Goal: Task Accomplishment & Management: Complete application form

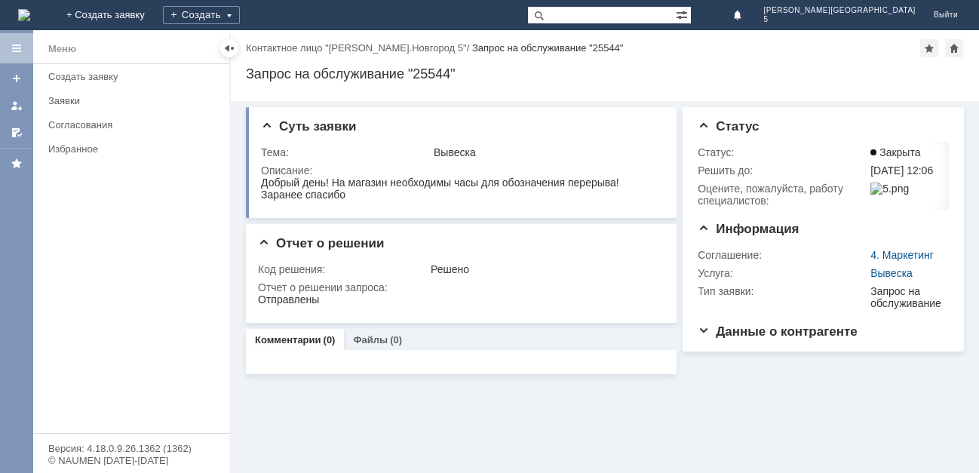
drag, startPoint x: 66, startPoint y: 9, endPoint x: 100, endPoint y: 12, distance: 33.3
click at [30, 9] on img at bounding box center [24, 15] width 12 height 12
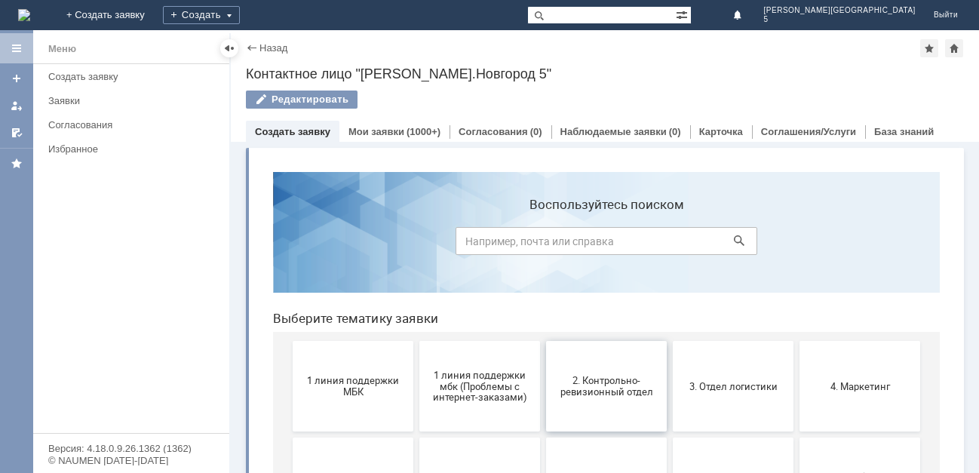
click at [604, 386] on span "2. Контрольно-ревизионный отдел" at bounding box center [606, 386] width 112 height 23
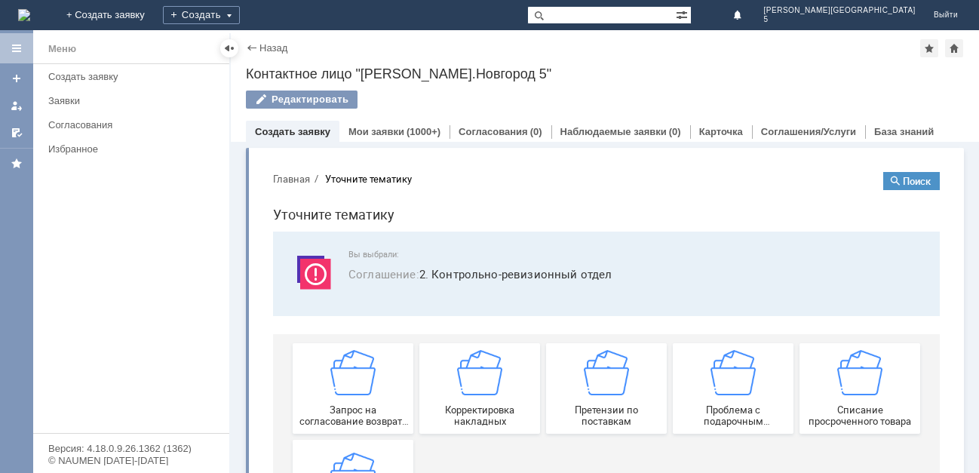
click at [604, 386] on img at bounding box center [606, 372] width 45 height 45
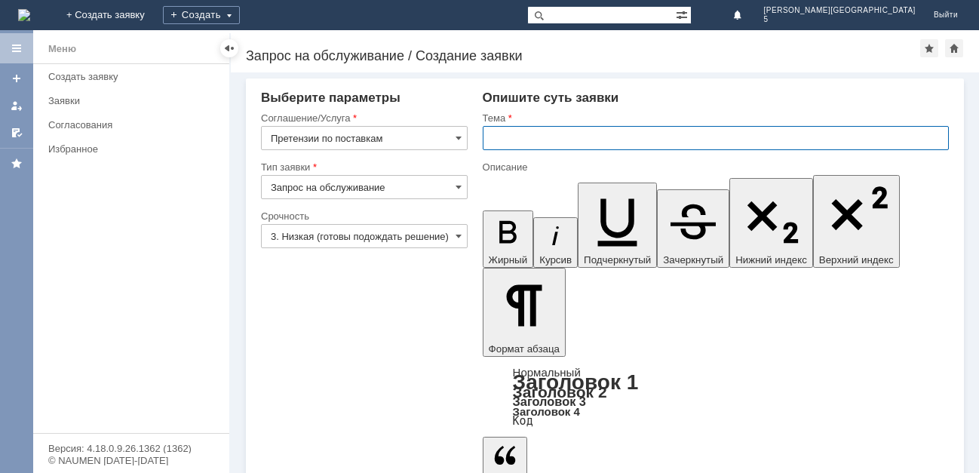
click at [500, 136] on input "text" at bounding box center [716, 138] width 466 height 24
type input "акт расх от [DATE]"
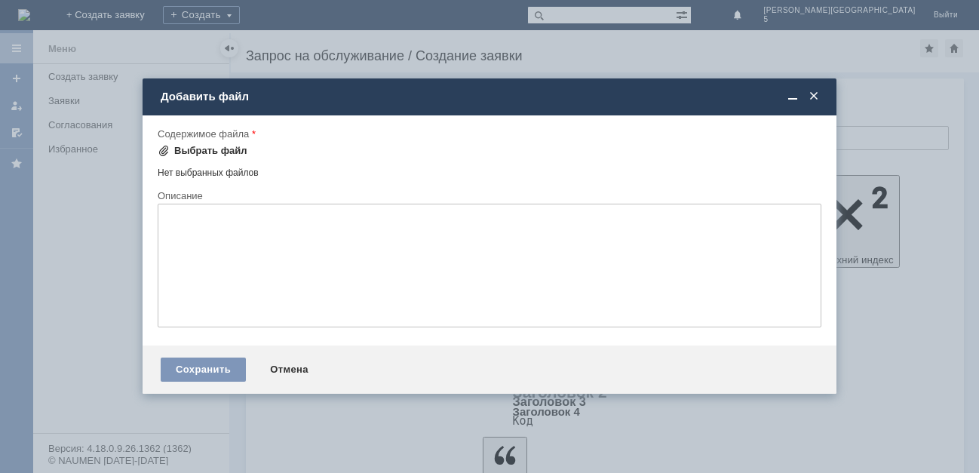
click at [207, 148] on div "Выбрать файл" at bounding box center [210, 151] width 73 height 12
click at [816, 92] on span at bounding box center [813, 97] width 15 height 14
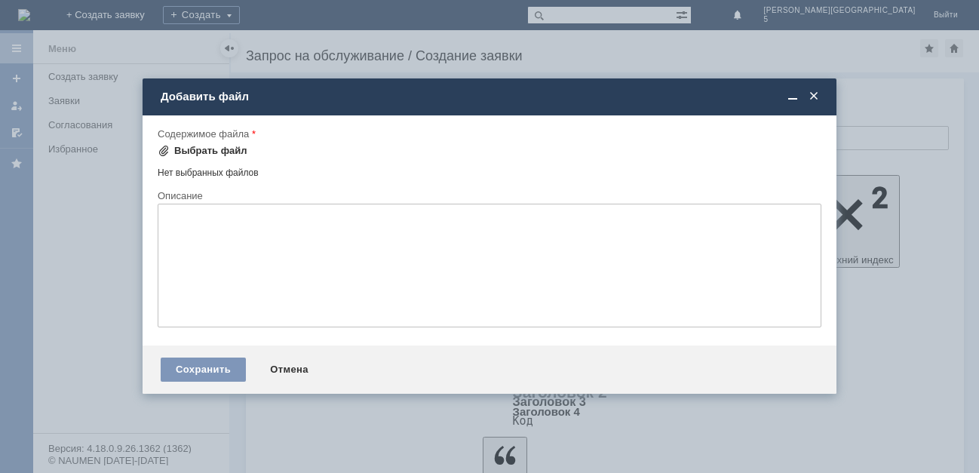
click at [198, 151] on div "Выбрать файл" at bounding box center [210, 151] width 73 height 12
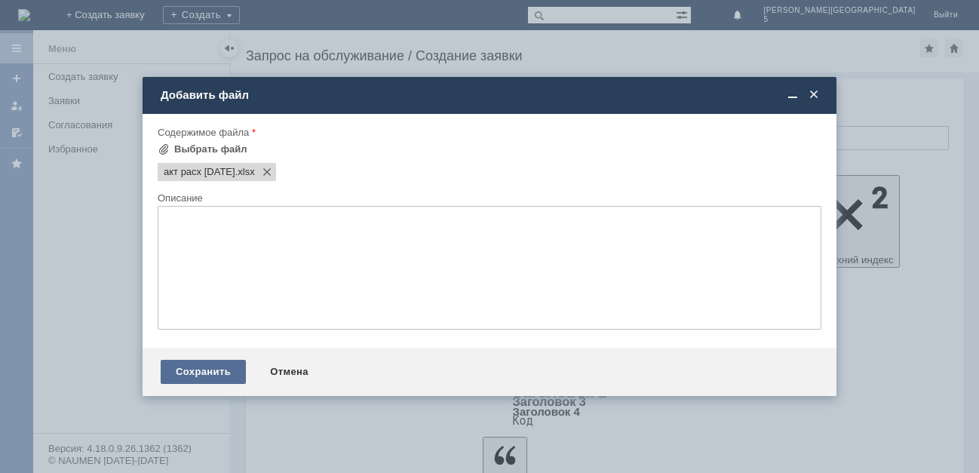
click at [185, 372] on div "Сохранить" at bounding box center [203, 372] width 85 height 24
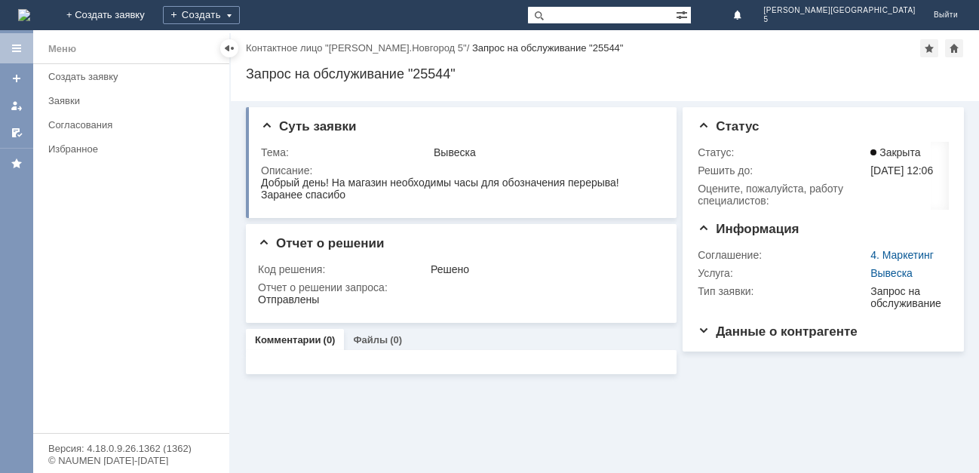
click at [30, 11] on img at bounding box center [24, 15] width 12 height 12
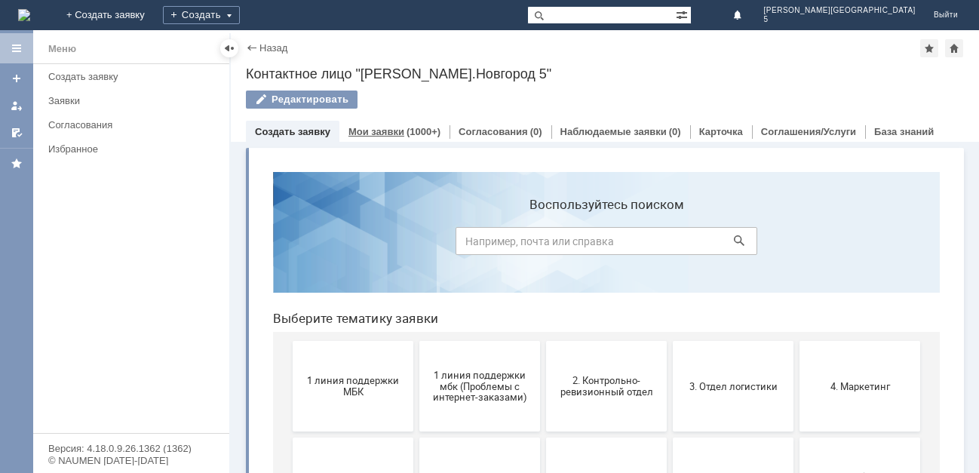
click at [379, 127] on link "Мои заявки" at bounding box center [376, 131] width 56 height 11
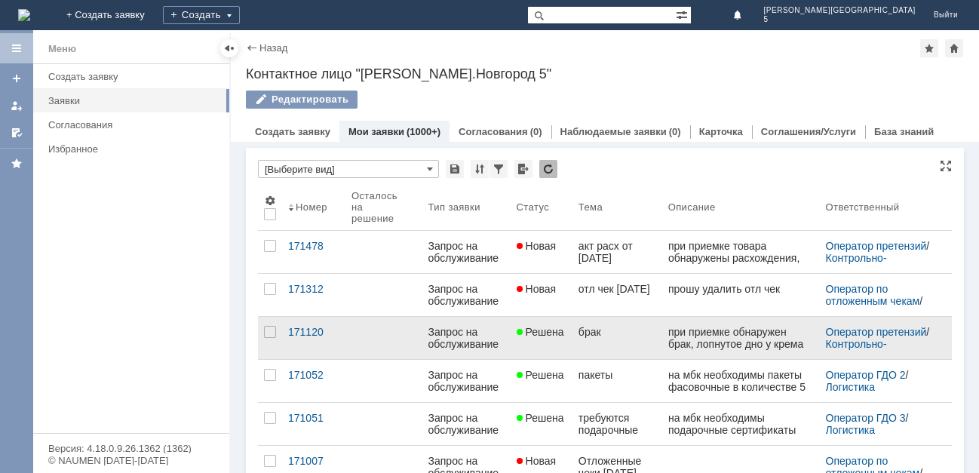
scroll to position [75, 0]
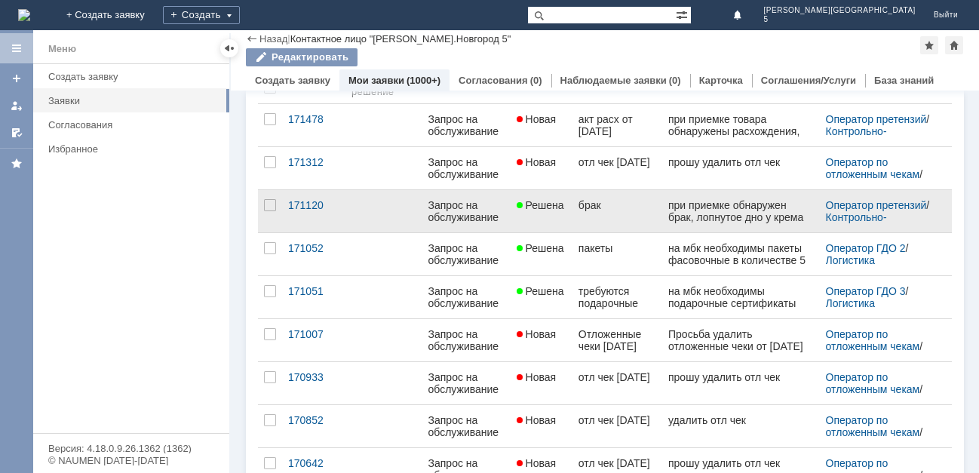
click at [533, 204] on span "Решена" at bounding box center [541, 205] width 48 height 12
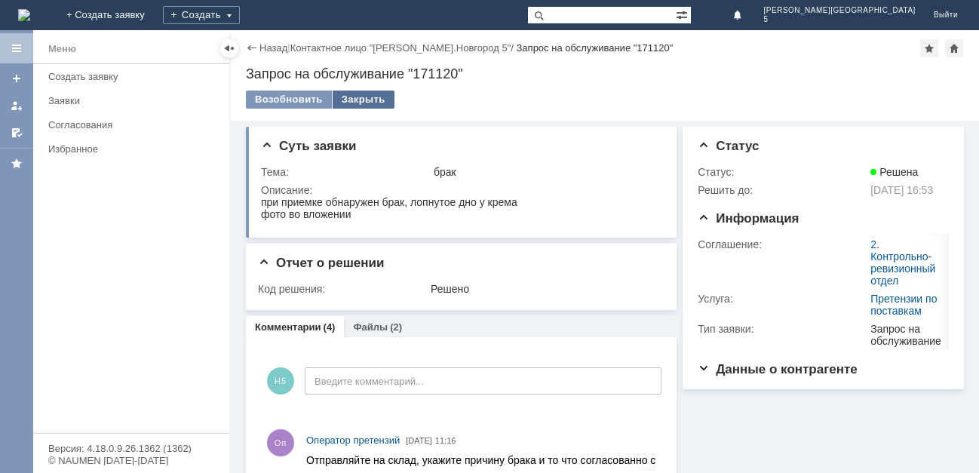
drag, startPoint x: 365, startPoint y: 94, endPoint x: 356, endPoint y: 101, distance: 11.3
click at [364, 94] on div "Закрыть" at bounding box center [364, 99] width 62 height 18
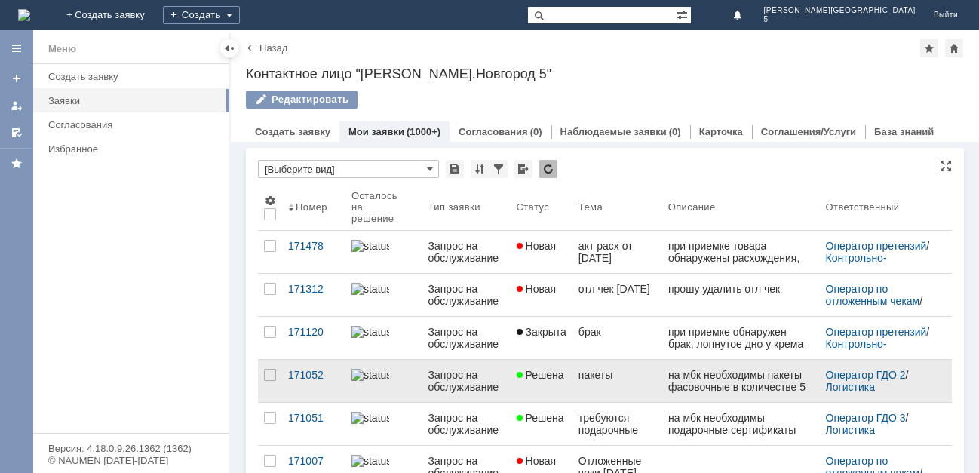
click at [557, 371] on span "Решена" at bounding box center [541, 375] width 48 height 12
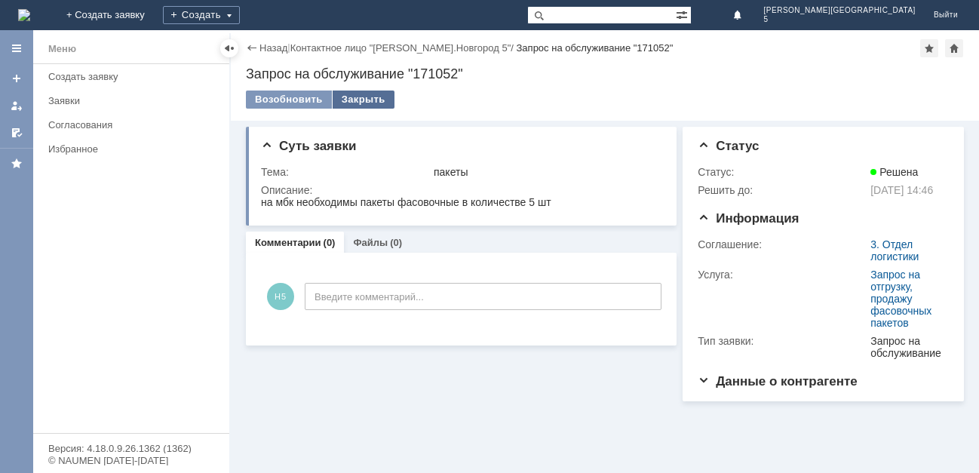
click at [357, 91] on div "Закрыть" at bounding box center [364, 99] width 62 height 18
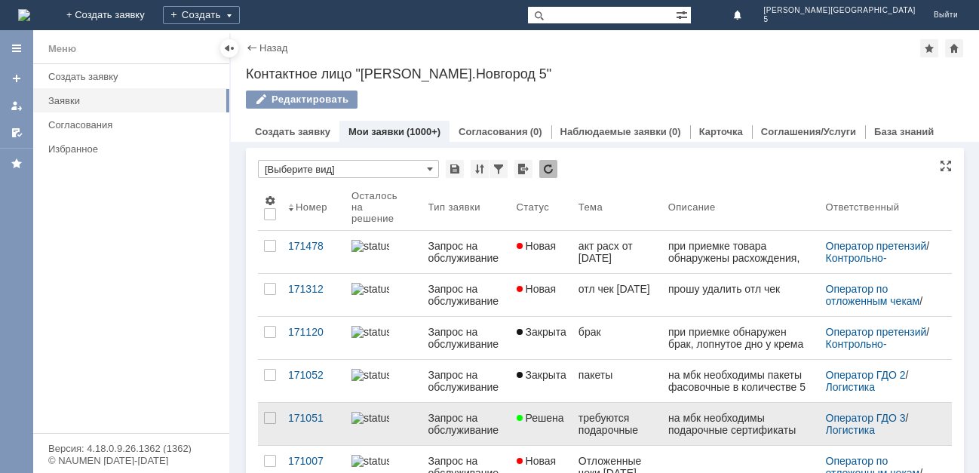
click at [588, 421] on div "требуются подарочные сертификаты" at bounding box center [617, 424] width 78 height 24
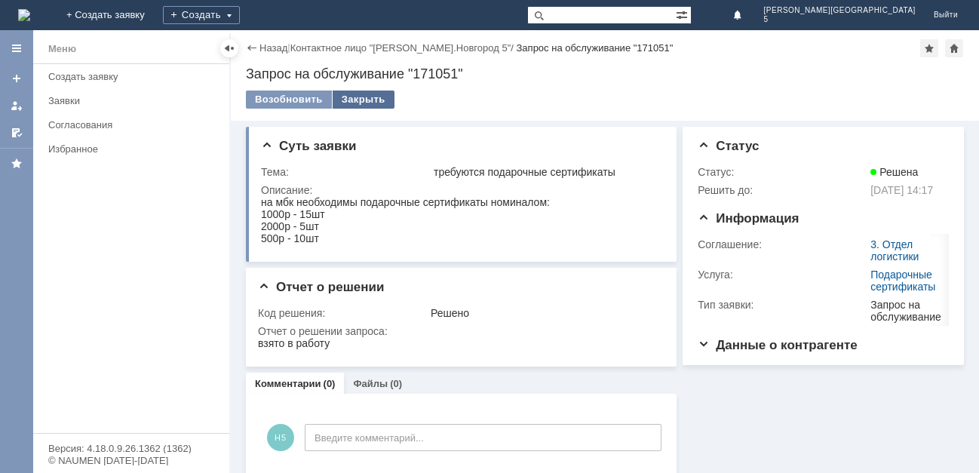
click at [372, 97] on div "Закрыть" at bounding box center [364, 99] width 62 height 18
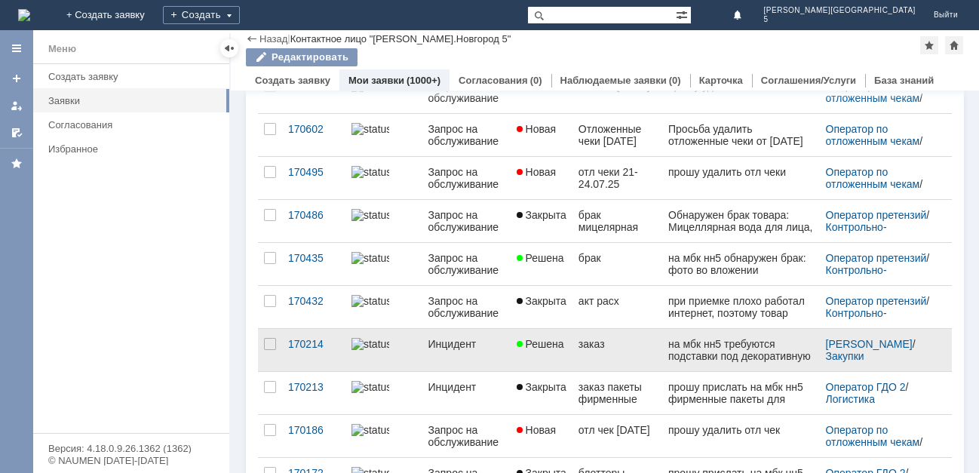
click at [558, 341] on span "Решена" at bounding box center [541, 344] width 48 height 12
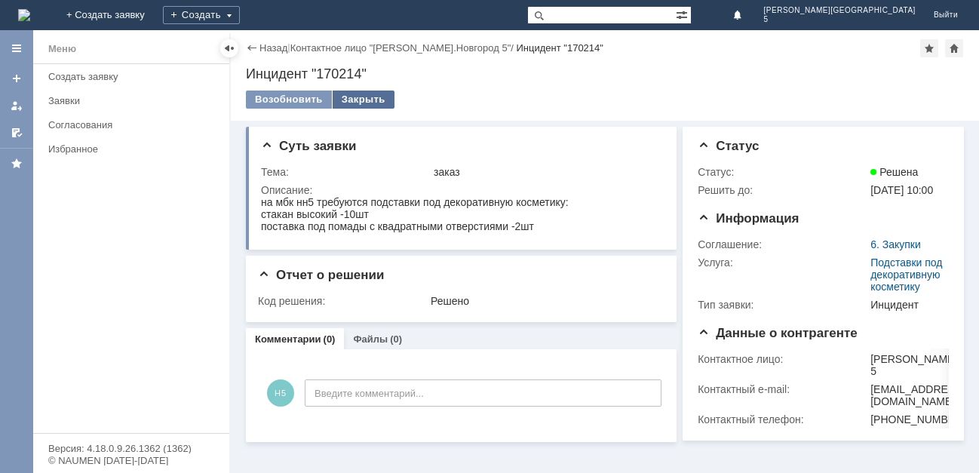
click at [359, 102] on div "Закрыть" at bounding box center [364, 99] width 62 height 18
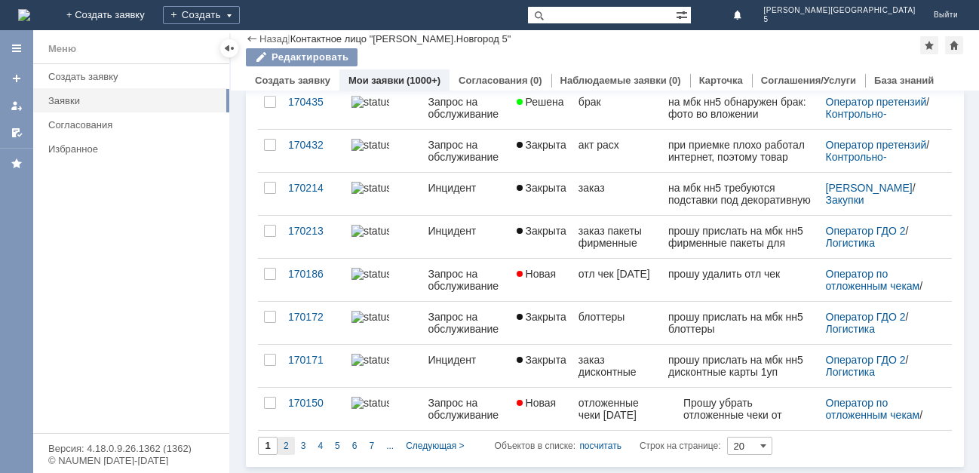
click at [289, 445] on div "2" at bounding box center [285, 446] width 17 height 18
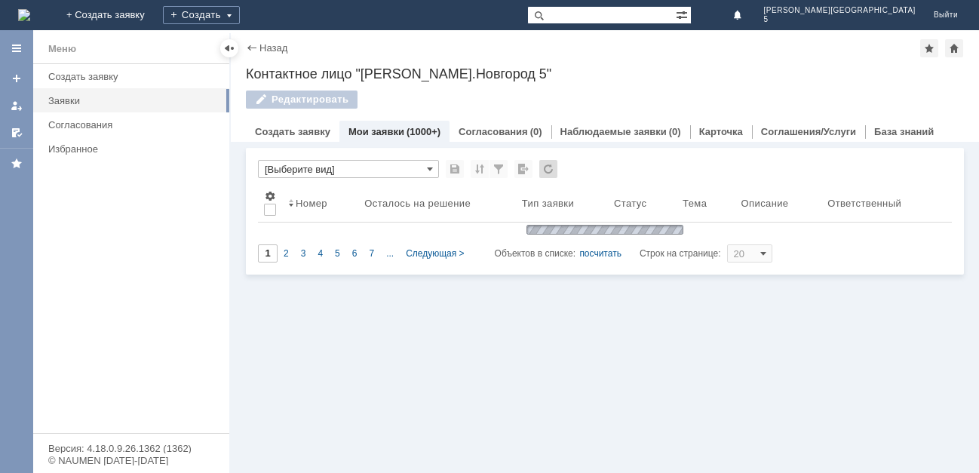
type input "2"
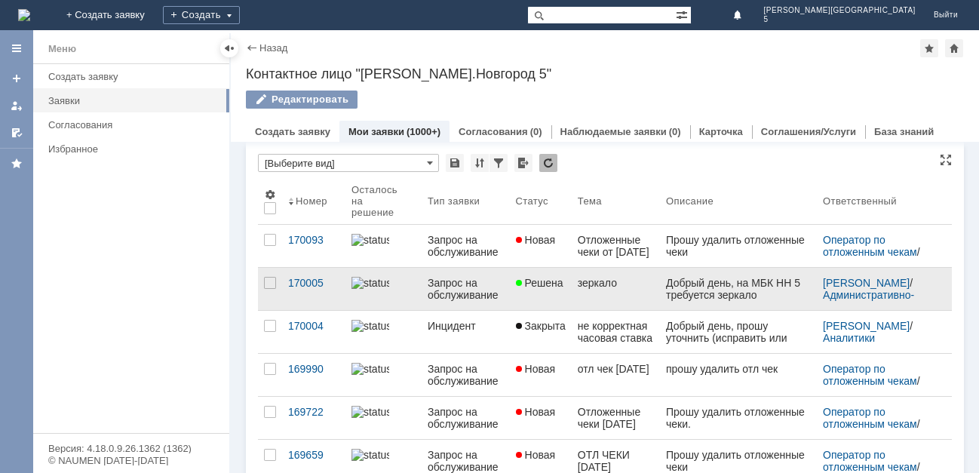
click at [535, 278] on span "Решена" at bounding box center [540, 283] width 48 height 12
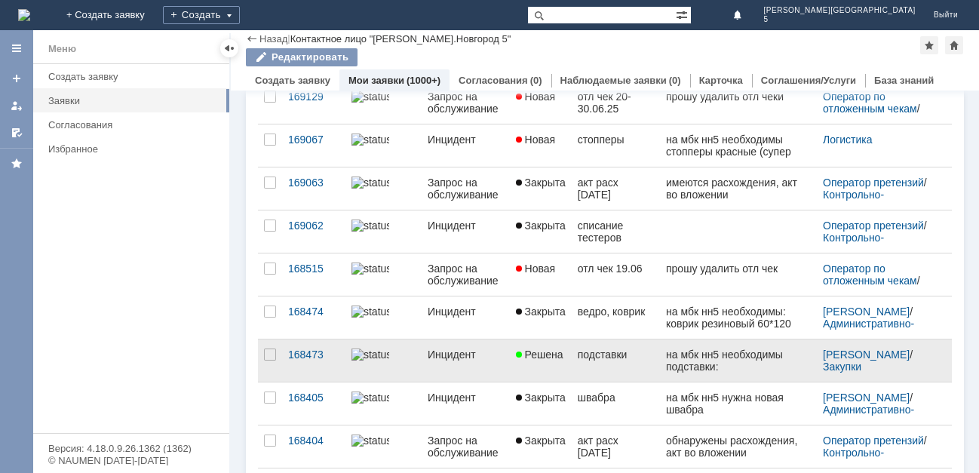
click at [549, 350] on span "Решена" at bounding box center [540, 354] width 48 height 12
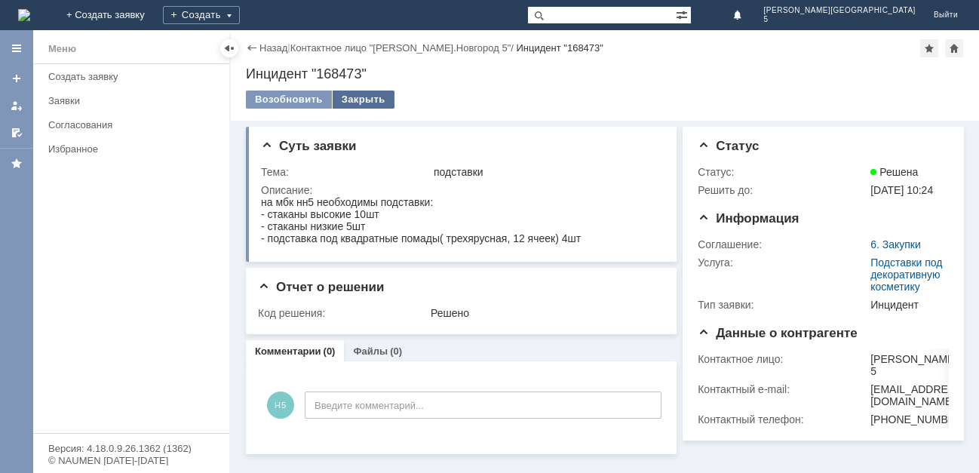
click at [361, 101] on div "Закрыть" at bounding box center [364, 99] width 62 height 18
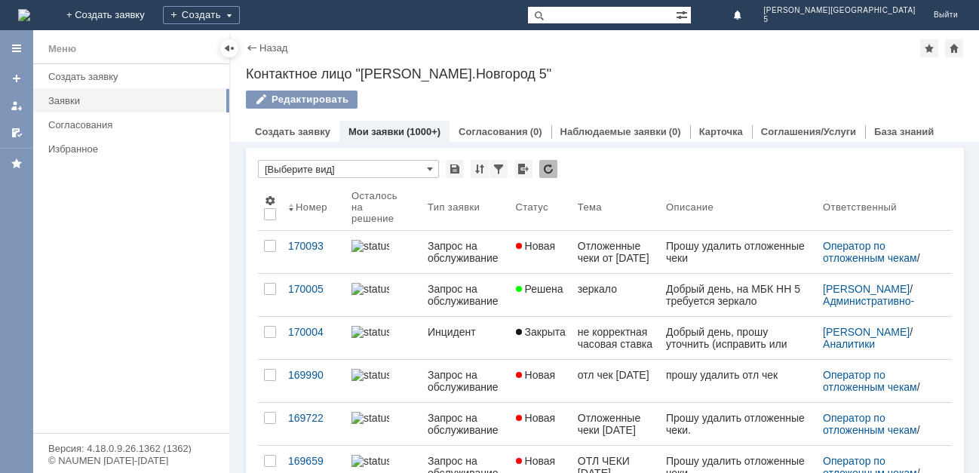
click at [391, 130] on link "Мои заявки" at bounding box center [376, 131] width 56 height 11
drag, startPoint x: 72, startPoint y: 15, endPoint x: 211, endPoint y: 42, distance: 142.1
click at [30, 15] on img at bounding box center [24, 15] width 12 height 12
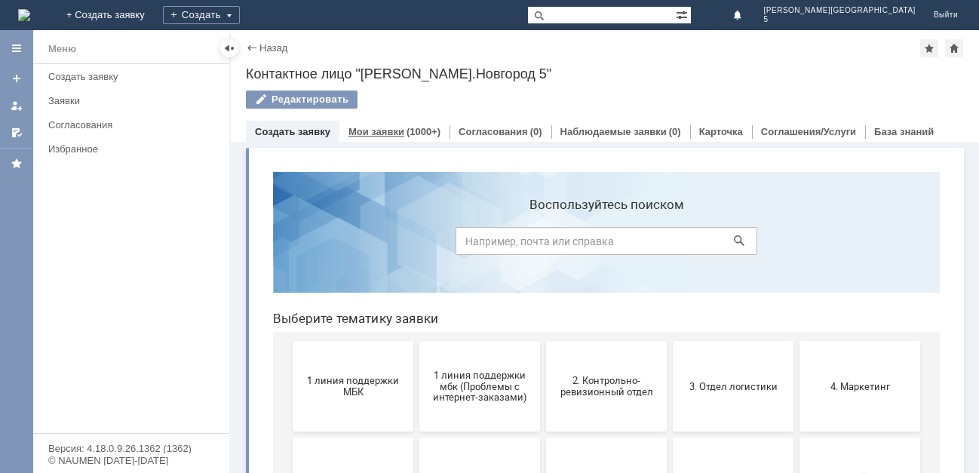
click at [376, 133] on link "Мои заявки" at bounding box center [376, 131] width 56 height 11
